Goal: Information Seeking & Learning: Stay updated

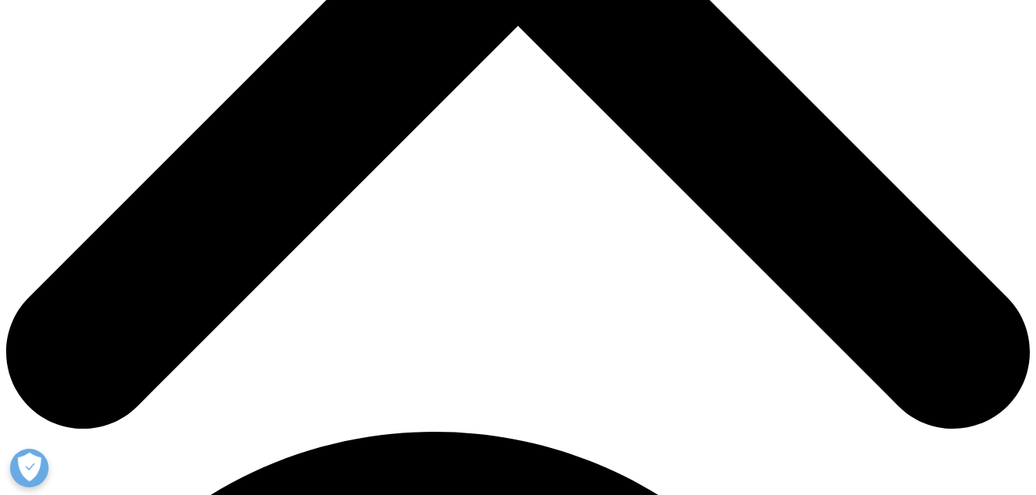
scroll to position [694, 0]
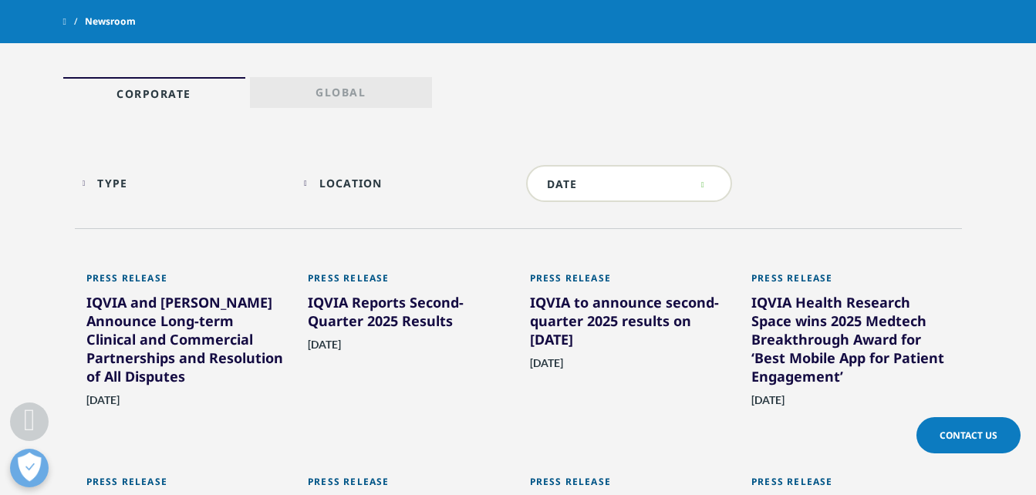
click at [226, 214] on div "Type Loading Clear Or/And Operator Toggle Press Release 321 Toggle Location Loa…" at bounding box center [518, 188] width 887 height 82
click at [138, 313] on div "IQVIA and [PERSON_NAME] Announce Long-term Clinical and Commercial Partnerships…" at bounding box center [185, 342] width 199 height 99
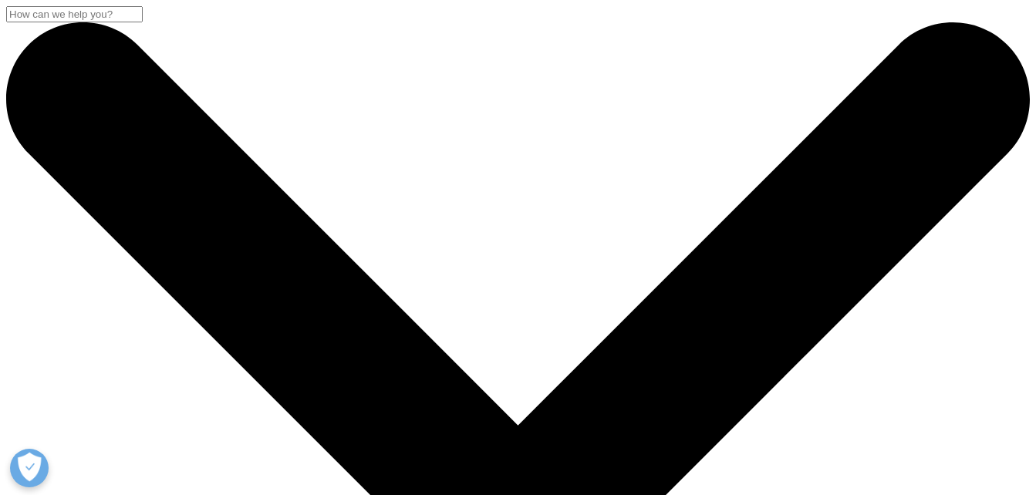
drag, startPoint x: 58, startPoint y: 192, endPoint x: 734, endPoint y: 340, distance: 692.3
copy h2 "IQVIA and [PERSON_NAME] Announce Long-term Clinical and Commercial Partnerships…"
